Goal: Transaction & Acquisition: Purchase product/service

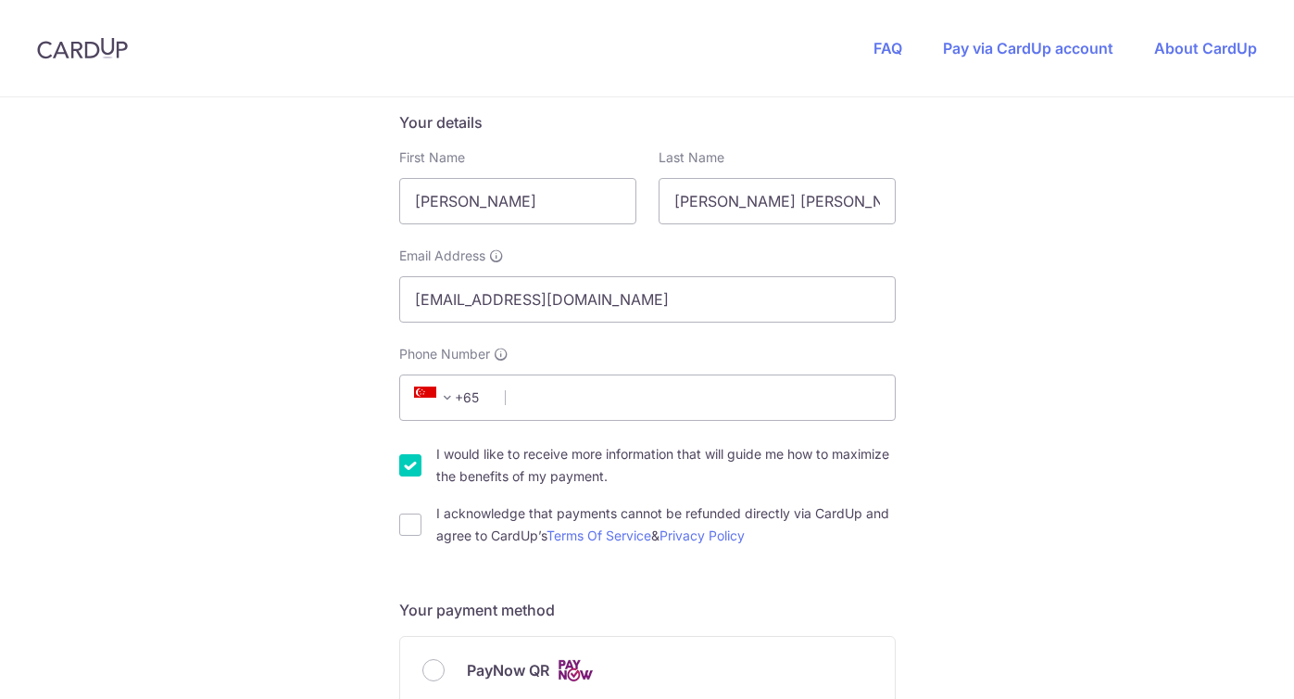
scroll to position [319, 0]
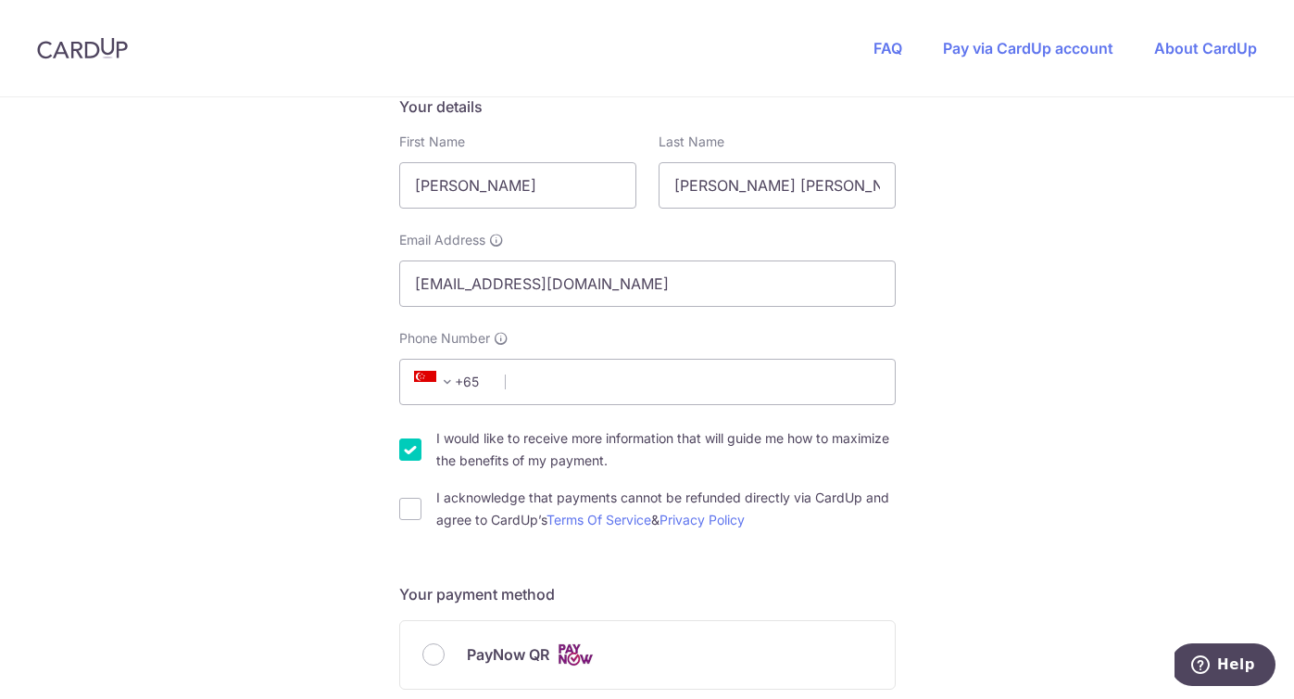
click at [508, 445] on label "I would like to receive more information that will guide me how to maximize the…" at bounding box center [666, 449] width 460 height 44
click at [422, 445] on input "I would like to receive more information that will guide me how to maximize the…" at bounding box center [410, 449] width 22 height 22
checkbox input "false"
click at [554, 499] on label "I acknowledge that payments cannot be refunded directly via CardUp and agree to…" at bounding box center [666, 508] width 460 height 44
click at [422, 499] on input "I acknowledge that payments cannot be refunded directly via CardUp and agree to…" at bounding box center [410, 509] width 22 height 22
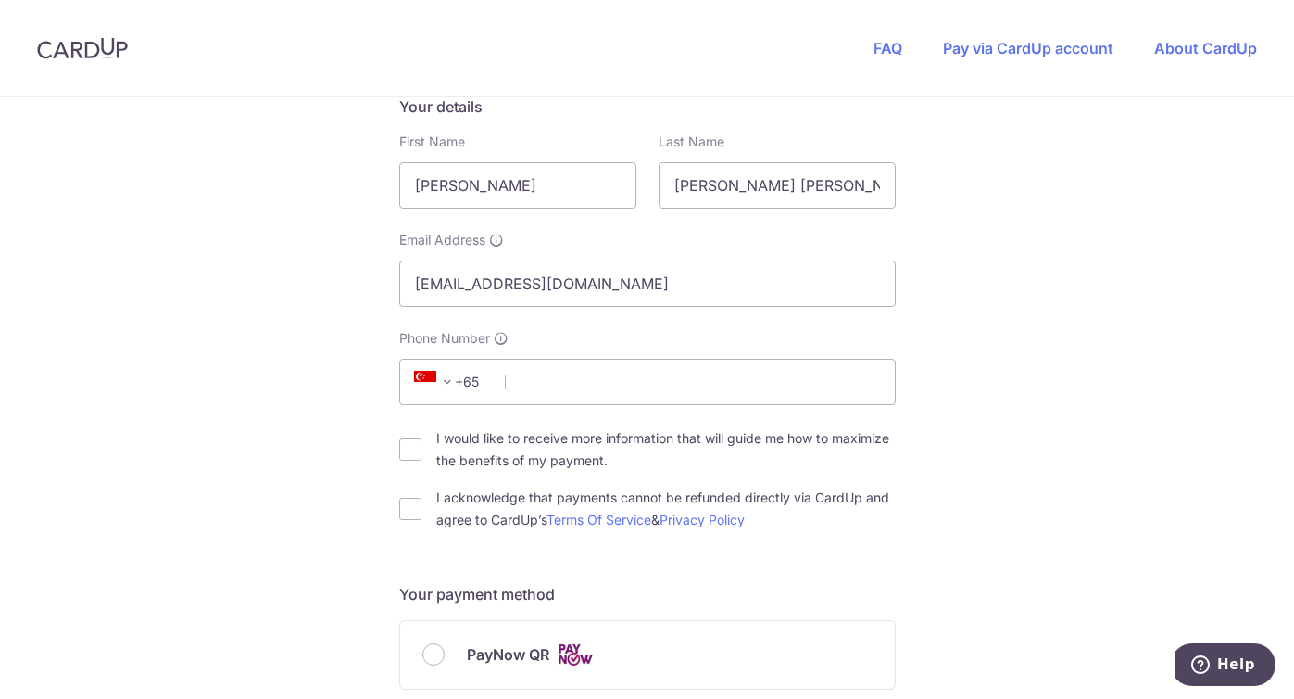
checkbox input "true"
click at [650, 380] on input "Phone Number" at bounding box center [647, 382] width 497 height 46
type input "83020942"
click at [554, 661] on label "PayNow QR" at bounding box center [670, 654] width 406 height 23
click at [445, 661] on input "PayNow QR" at bounding box center [434, 654] width 22 height 22
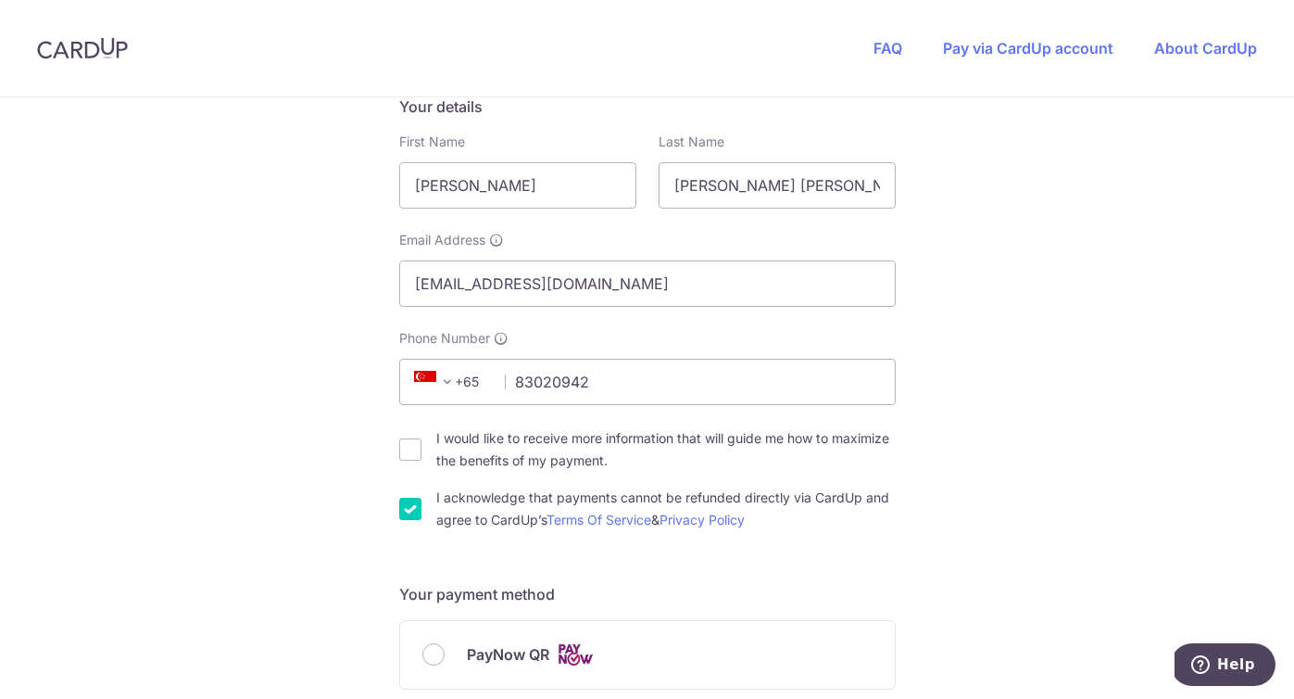
radio input "true"
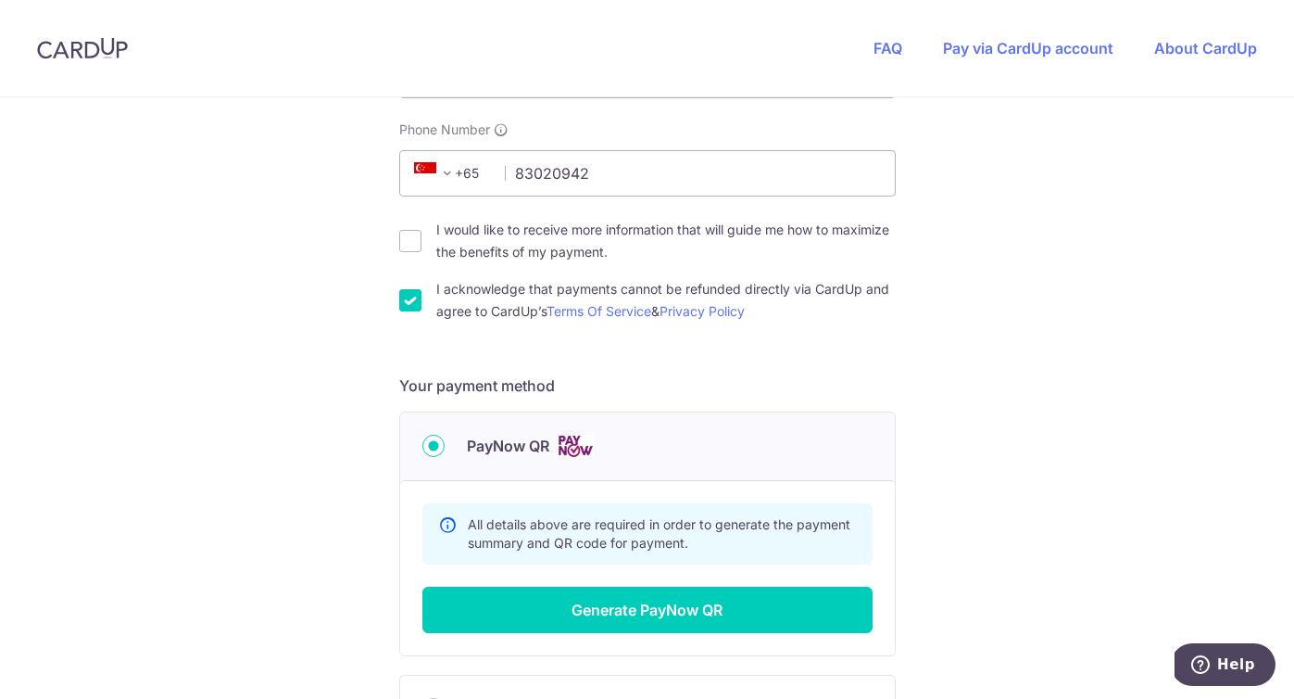
scroll to position [613, 0]
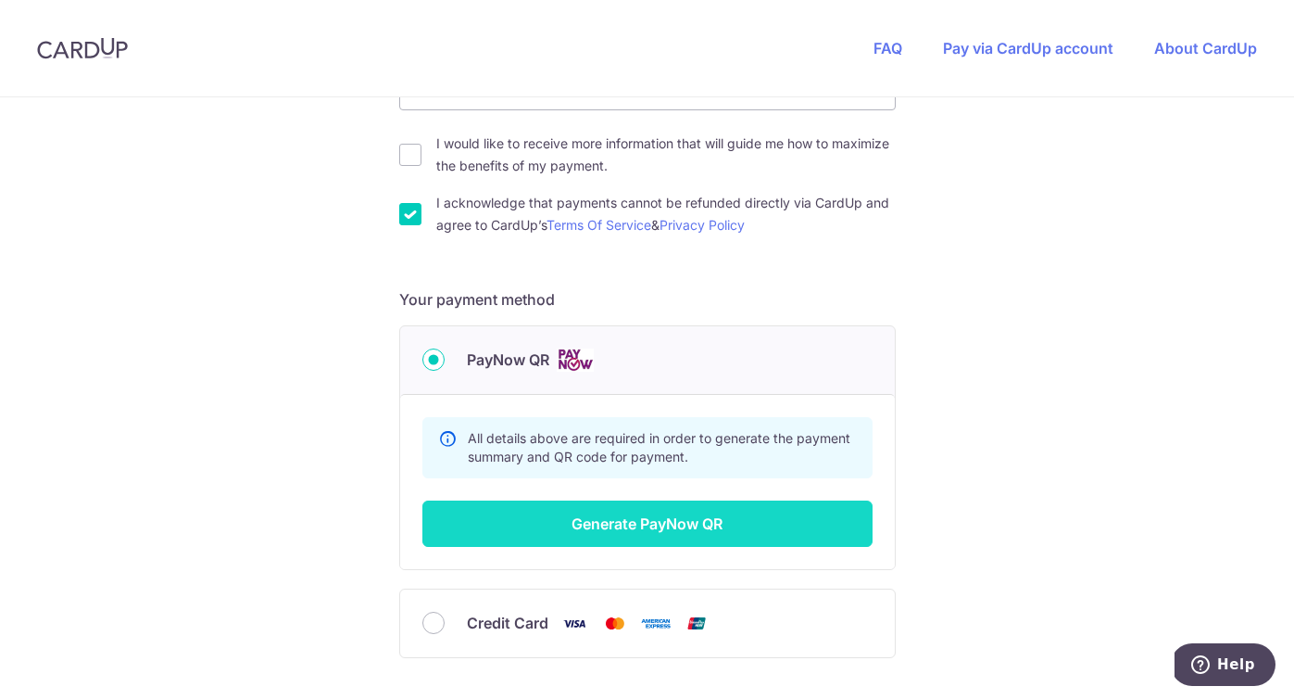
click at [614, 542] on button "Generate PayNow QR" at bounding box center [648, 523] width 450 height 46
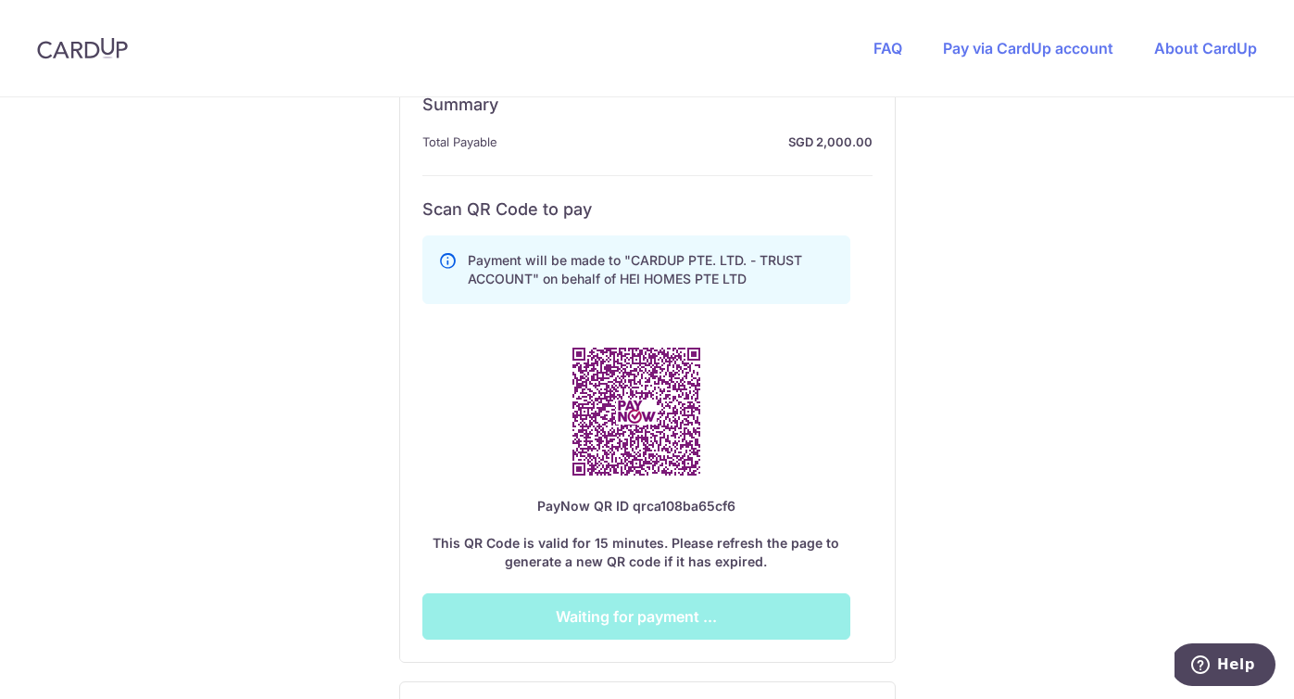
scroll to position [931, 0]
